Goal: Task Accomplishment & Management: Manage account settings

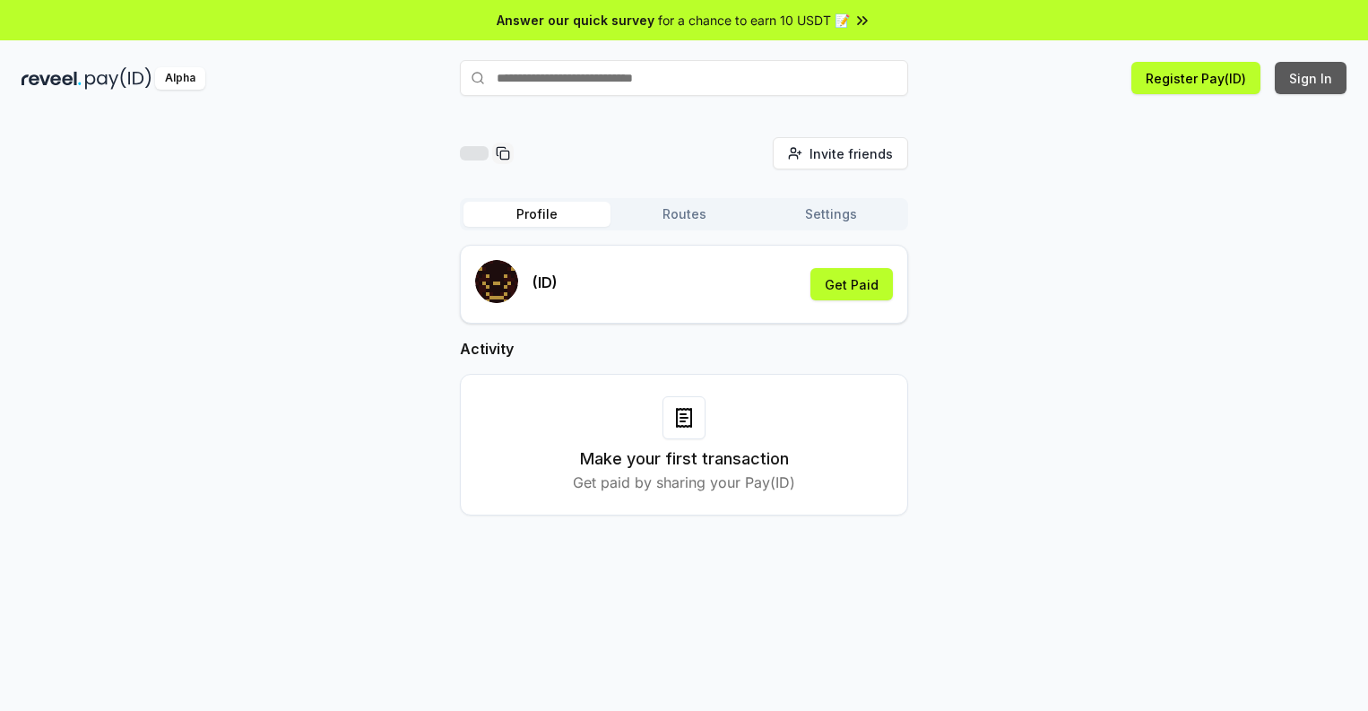
click at [1311, 78] on button "Sign In" at bounding box center [1310, 78] width 72 height 32
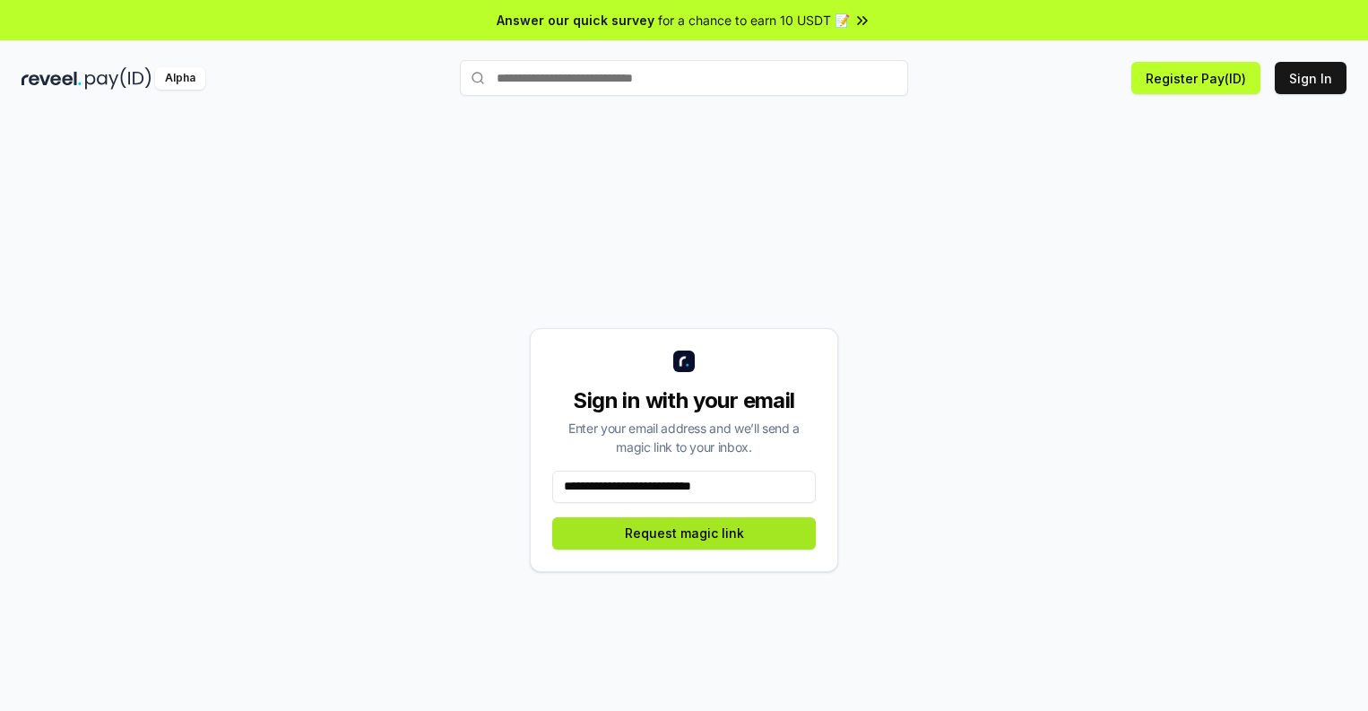
type input "**********"
click at [684, 532] on button "Request magic link" at bounding box center [684, 533] width 264 height 32
